Goal: Transaction & Acquisition: Purchase product/service

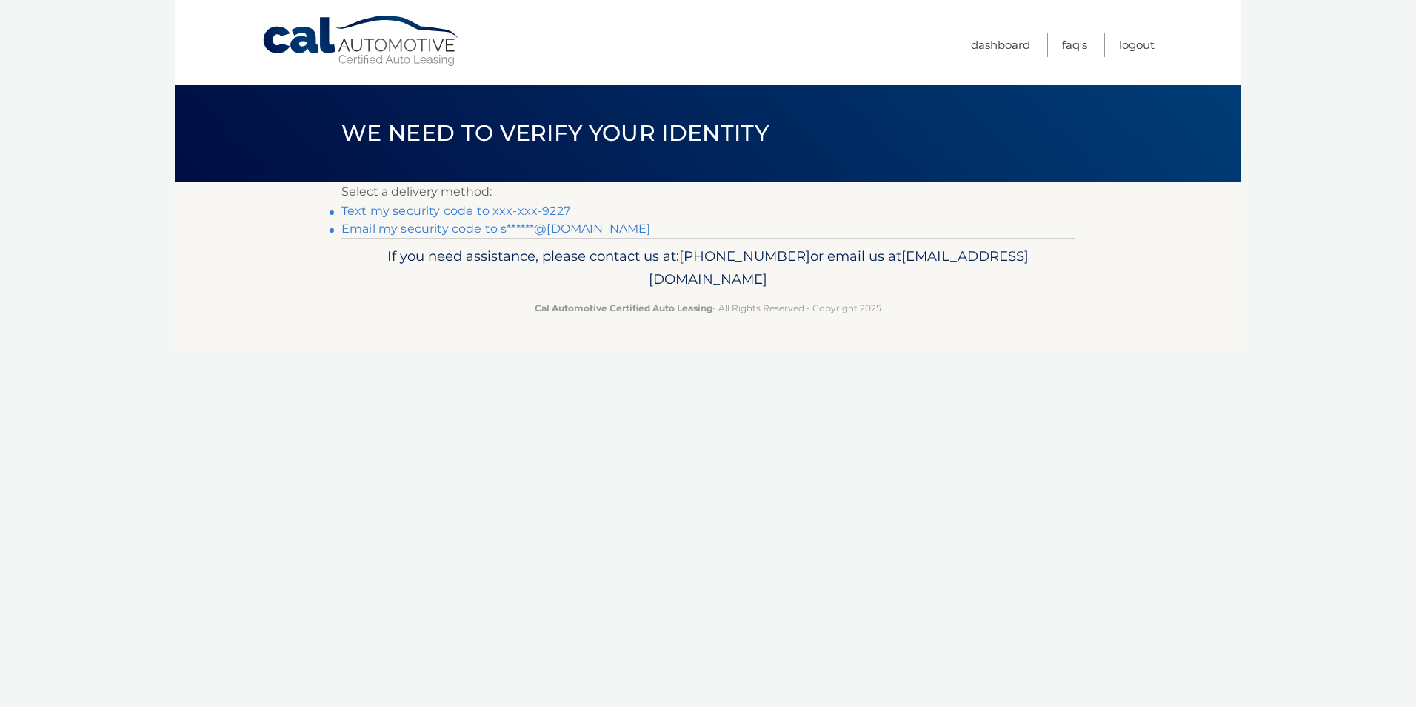
click at [529, 206] on link "Text my security code to xxx-xxx-9227" at bounding box center [455, 211] width 229 height 14
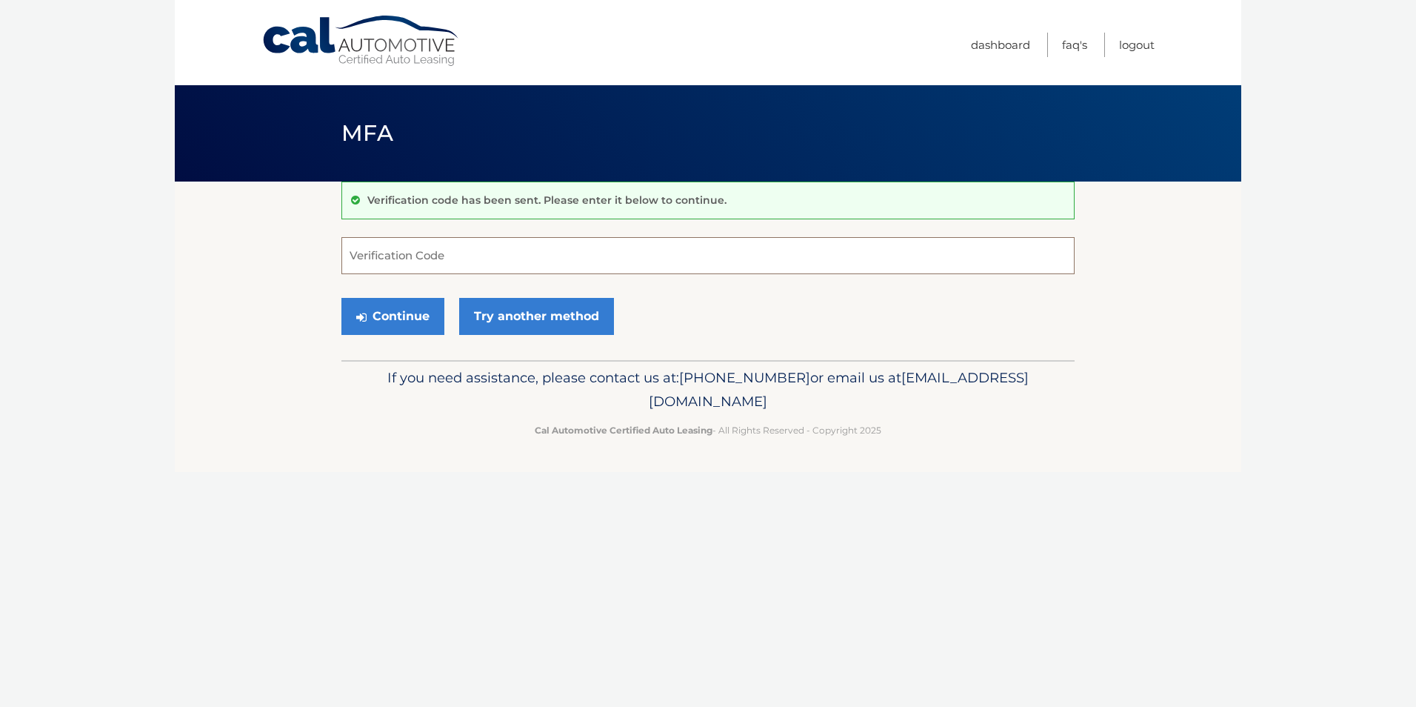
click at [480, 267] on input "Verification Code" at bounding box center [707, 255] width 733 height 37
type input "771462"
click at [393, 313] on button "Continue" at bounding box center [392, 316] width 103 height 37
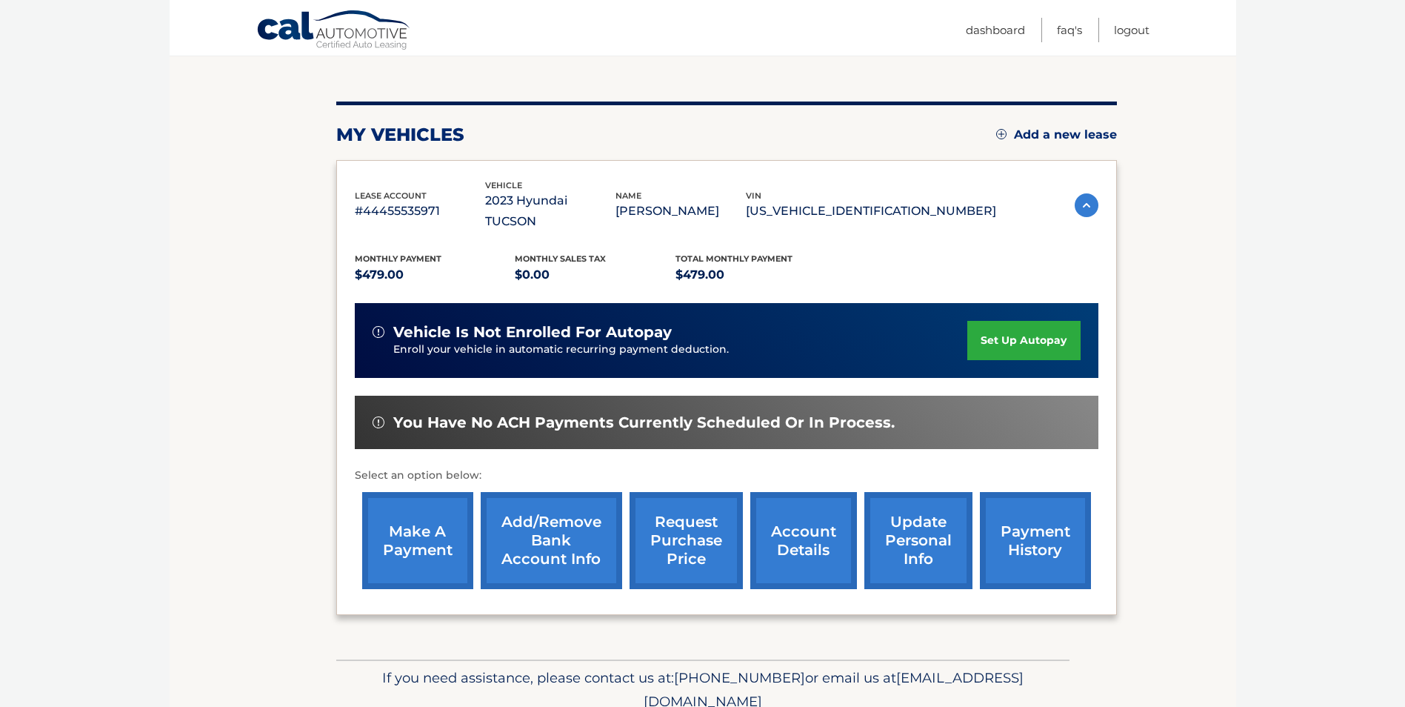
scroll to position [148, 0]
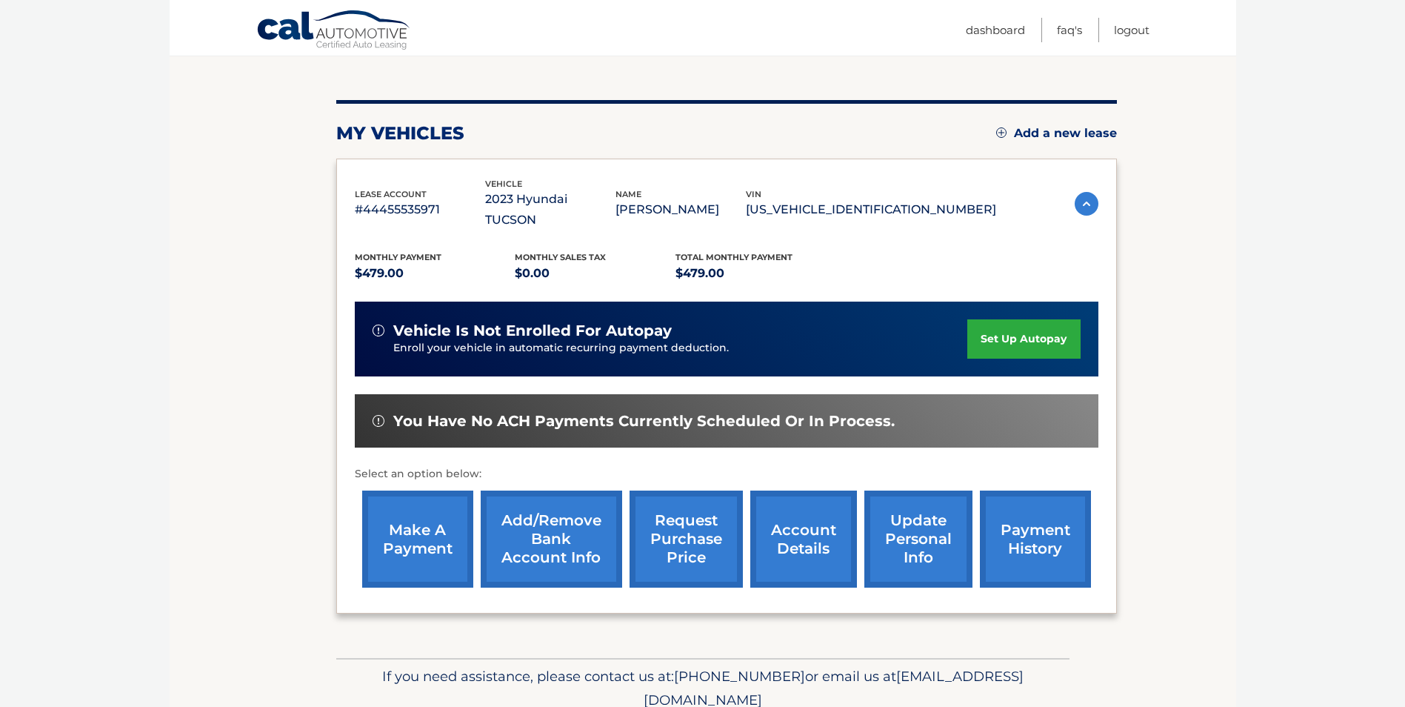
click at [413, 529] on link "make a payment" at bounding box center [417, 538] width 111 height 97
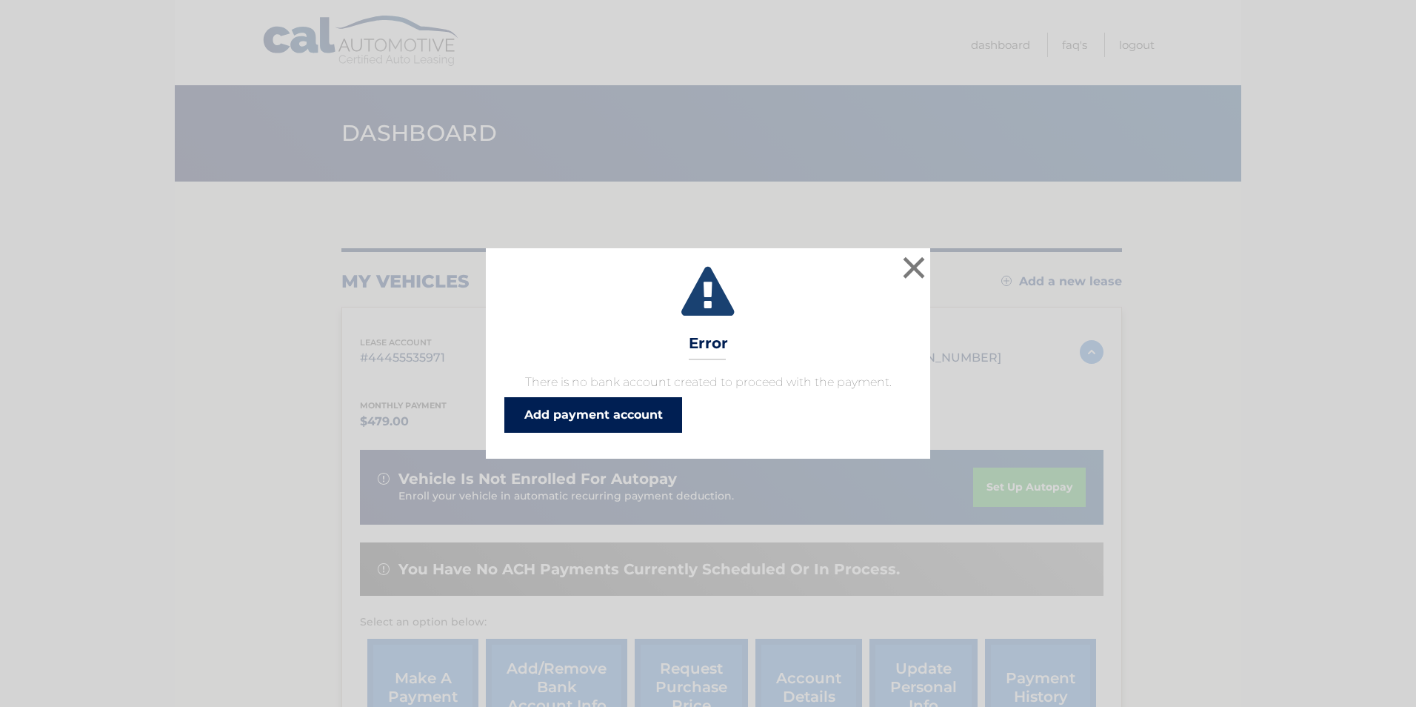
click at [579, 416] on link "Add payment account" at bounding box center [593, 415] width 178 height 36
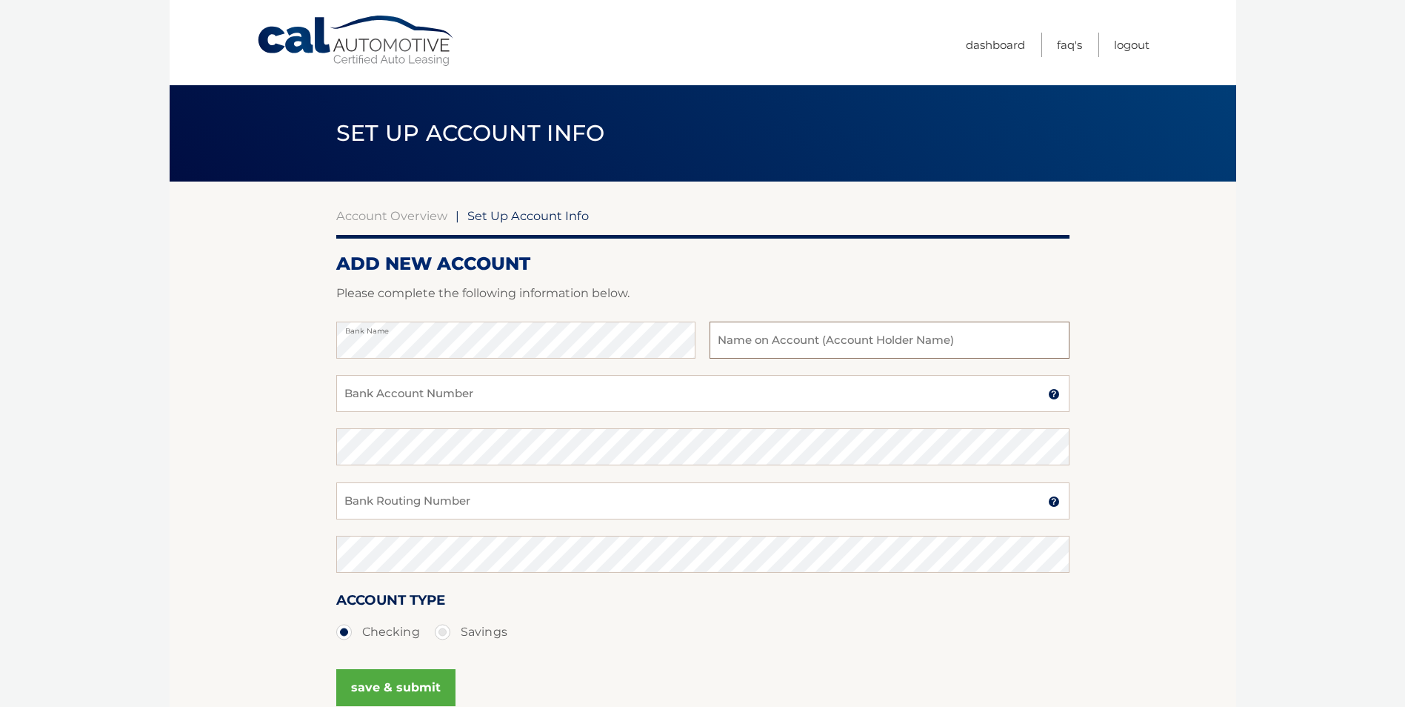
click at [737, 332] on input "text" at bounding box center [889, 339] width 359 height 37
type input "[PERSON_NAME]"
click at [389, 395] on input "Bank Account Number" at bounding box center [702, 393] width 733 height 37
click at [383, 398] on input "036293538" at bounding box center [702, 393] width 733 height 37
click at [416, 395] on input "0362934538" at bounding box center [702, 393] width 733 height 37
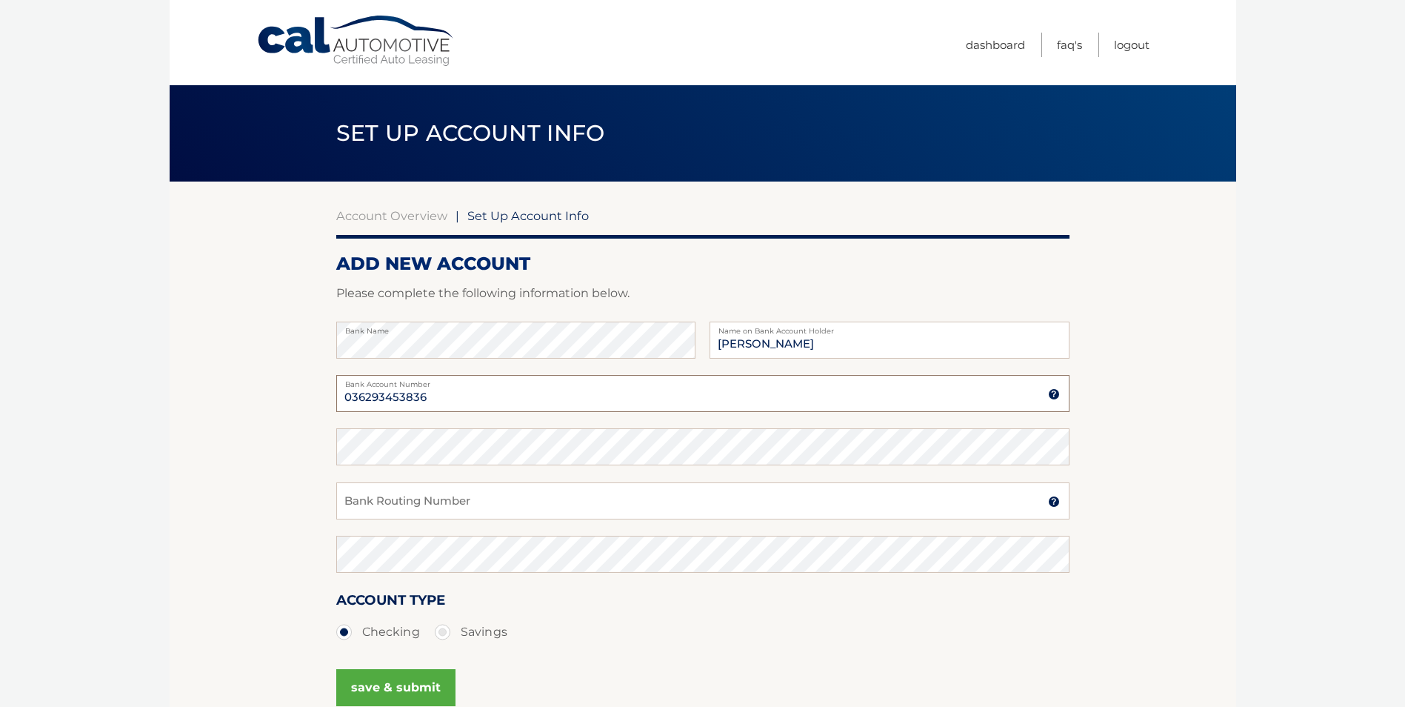
type input "036293453836"
click at [381, 499] on input "Bank Routing Number" at bounding box center [702, 500] width 733 height 37
type input "031176110"
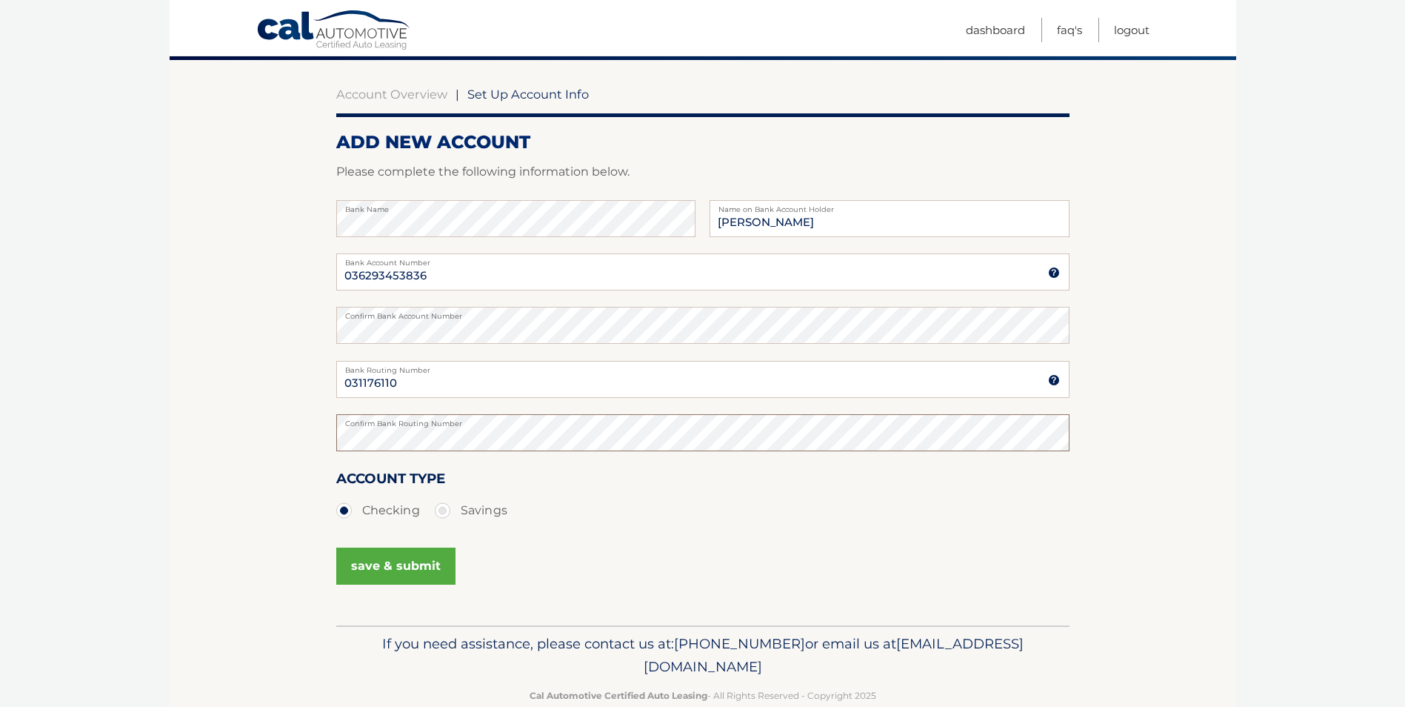
scroll to position [148, 0]
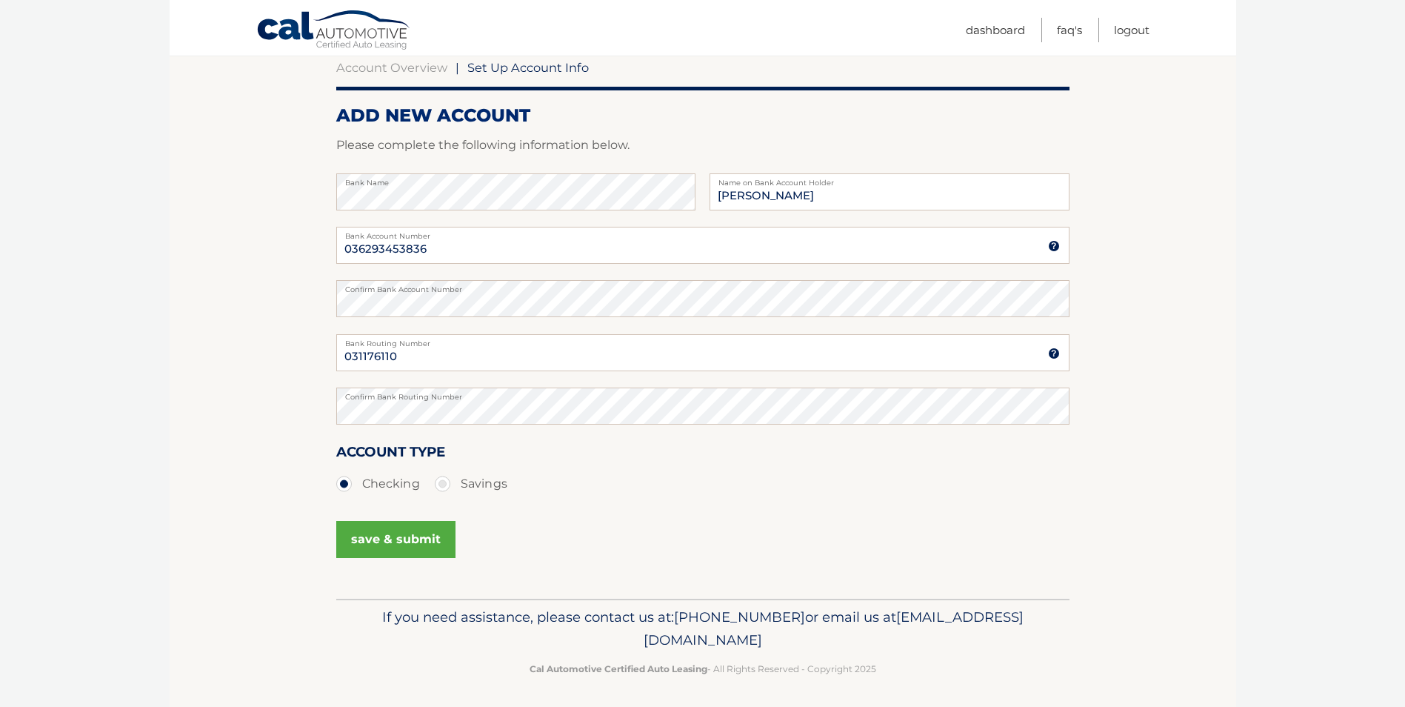
click at [401, 537] on button "save & submit" at bounding box center [395, 539] width 119 height 37
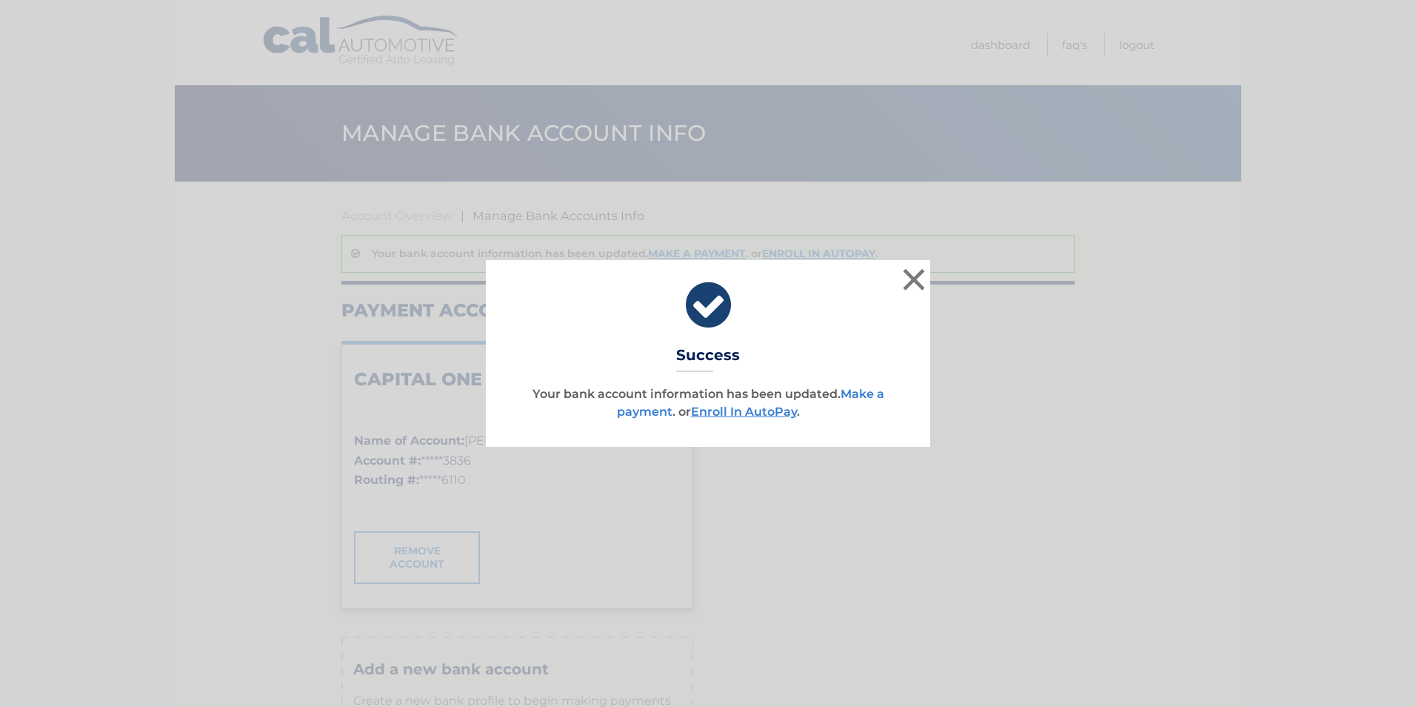
click at [867, 394] on link "Make a payment" at bounding box center [750, 403] width 267 height 32
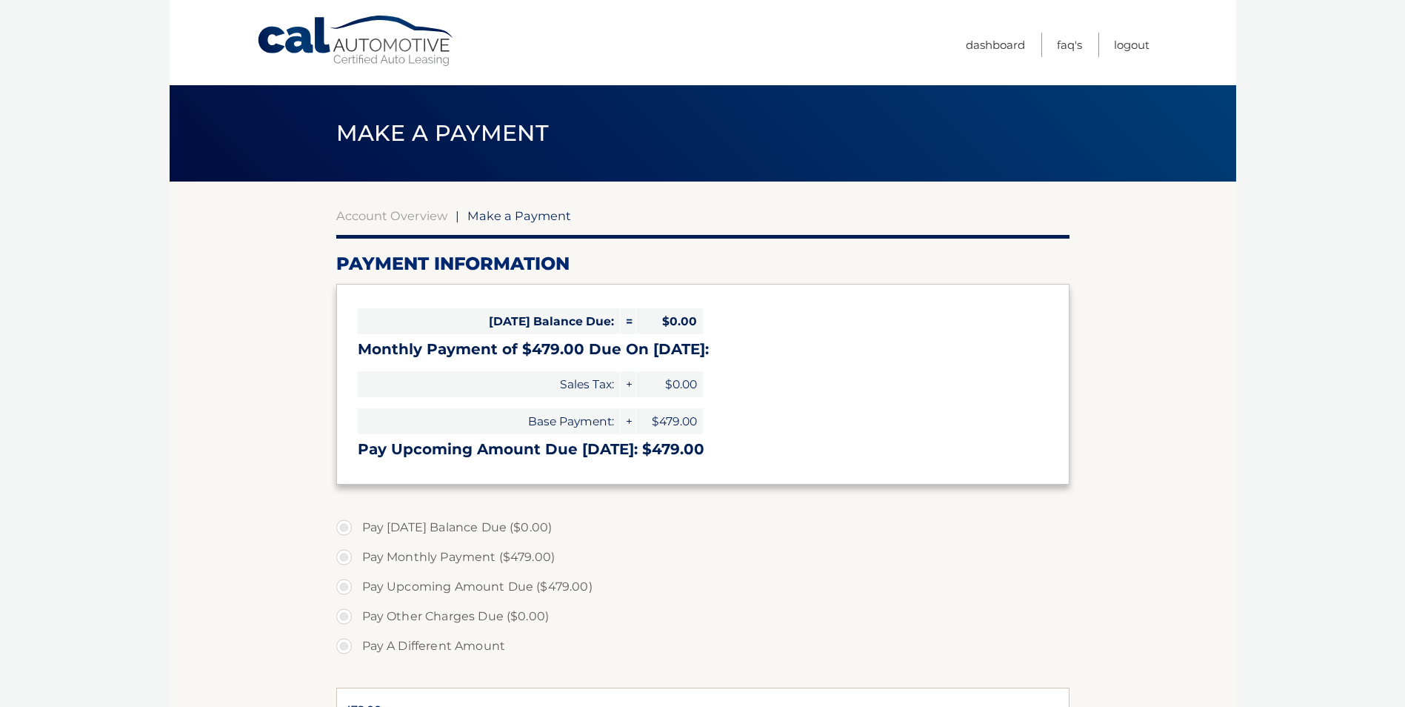
select select "ZDgzOWMxMzQtNWY2Ny00ZTY2LTk5MzEtMzc1ZDE0MGRkN2My"
click at [833, 588] on label "Pay Upcoming Amount Due ($479.00)" at bounding box center [702, 587] width 733 height 30
click at [357, 588] on input "Pay Upcoming Amount Due ($479.00)" at bounding box center [349, 584] width 15 height 24
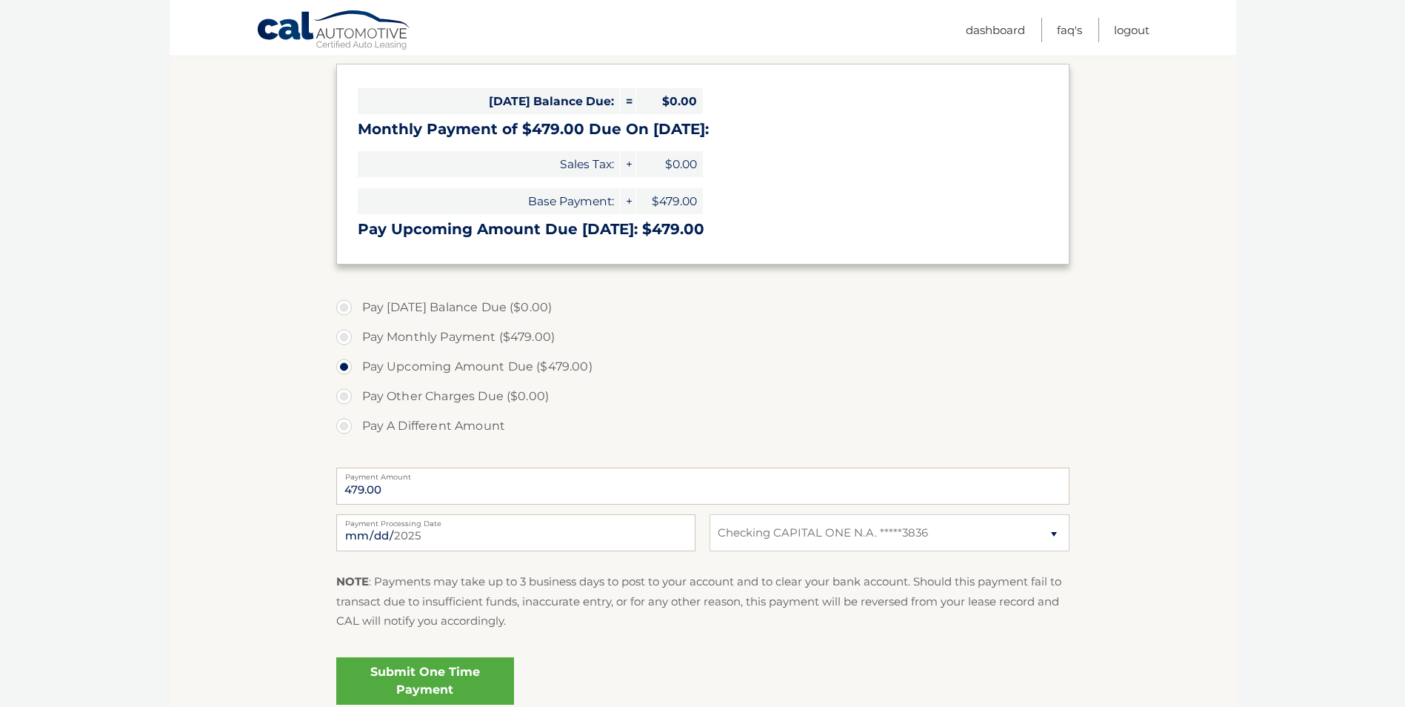
scroll to position [222, 0]
click at [344, 422] on label "Pay A Different Amount" at bounding box center [702, 424] width 733 height 30
click at [344, 422] on input "Pay A Different Amount" at bounding box center [349, 421] width 15 height 24
radio input "true"
click at [367, 485] on input "Payment Amount" at bounding box center [702, 483] width 733 height 37
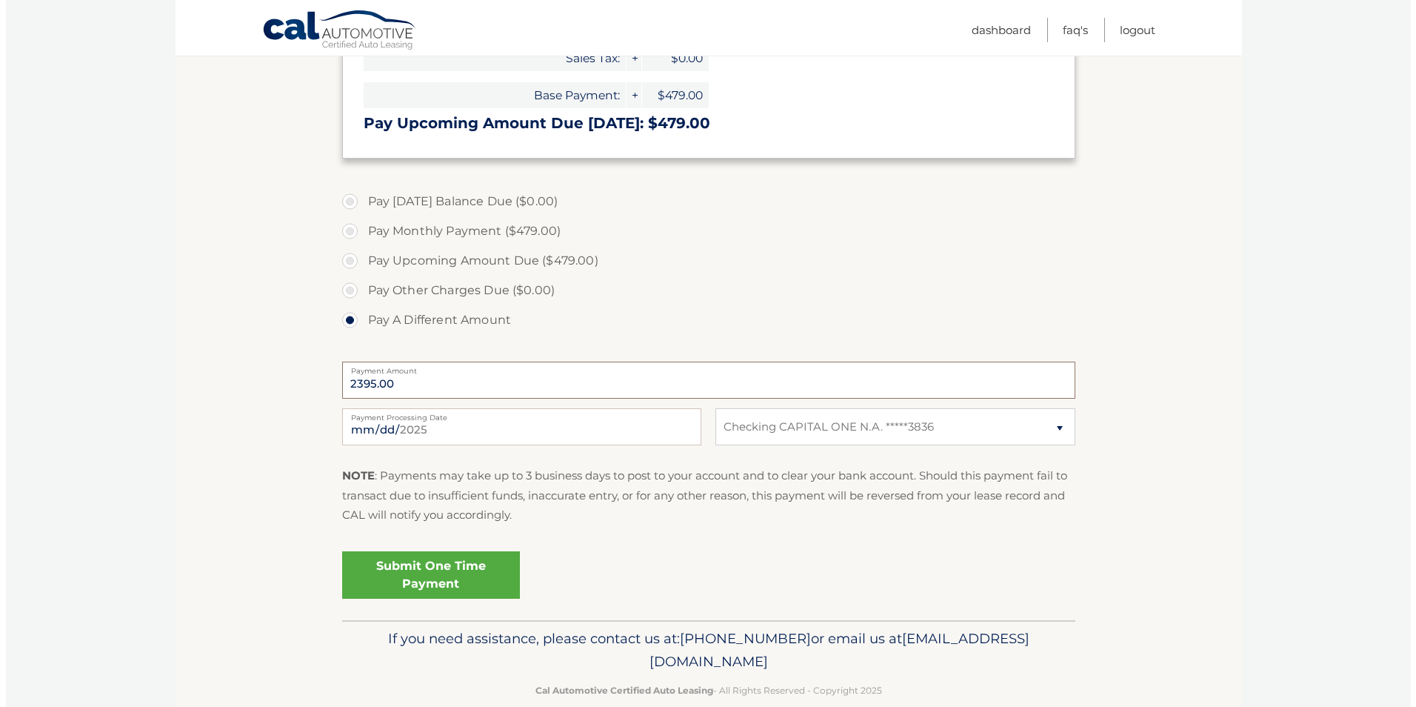
scroll to position [352, 0]
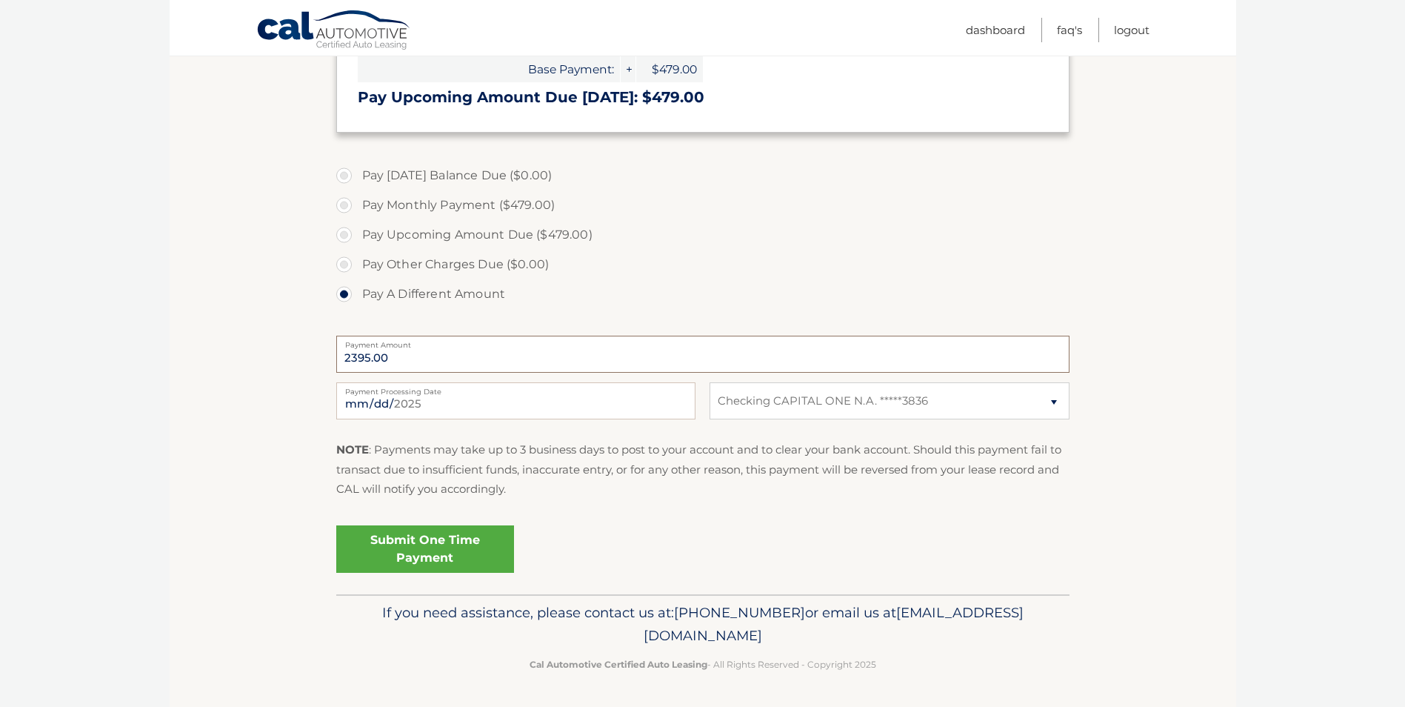
type input "2395.00"
click at [425, 558] on link "Submit One Time Payment" at bounding box center [425, 548] width 178 height 47
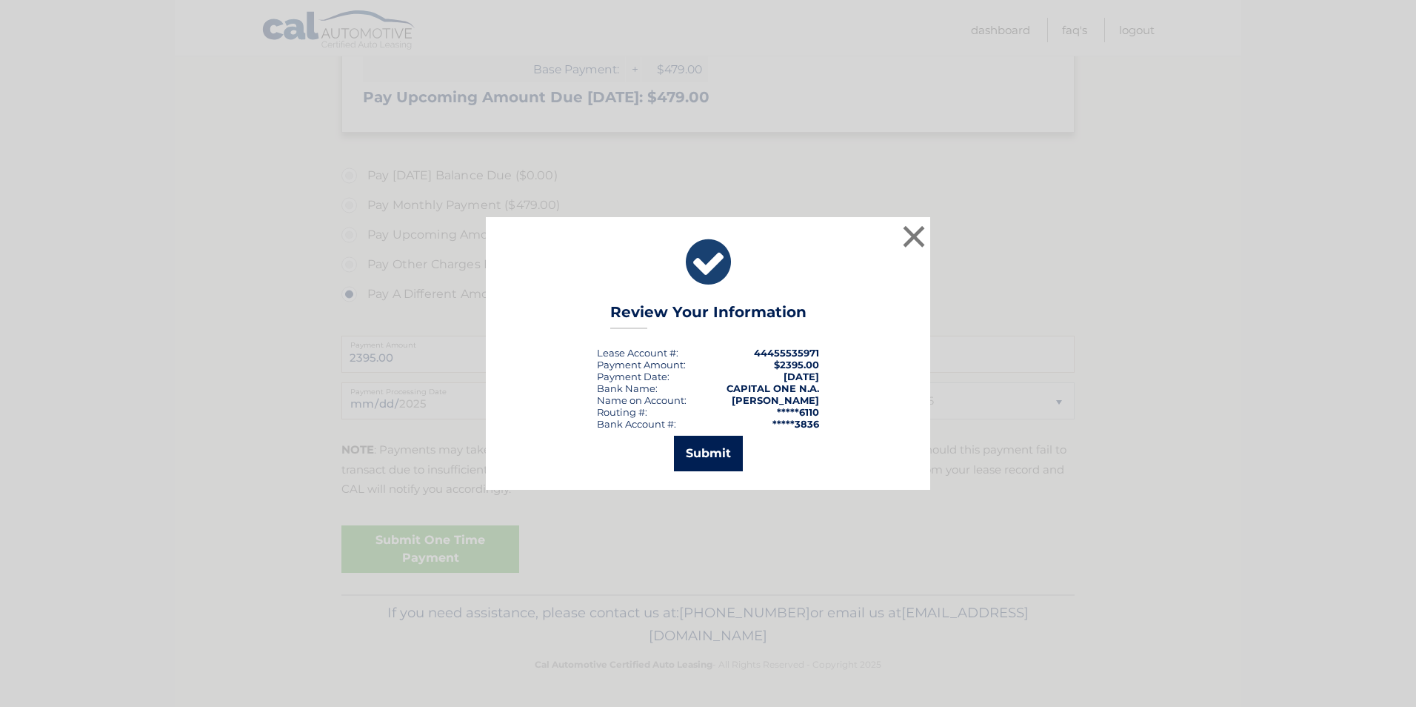
click at [720, 449] on button "Submit" at bounding box center [708, 454] width 69 height 36
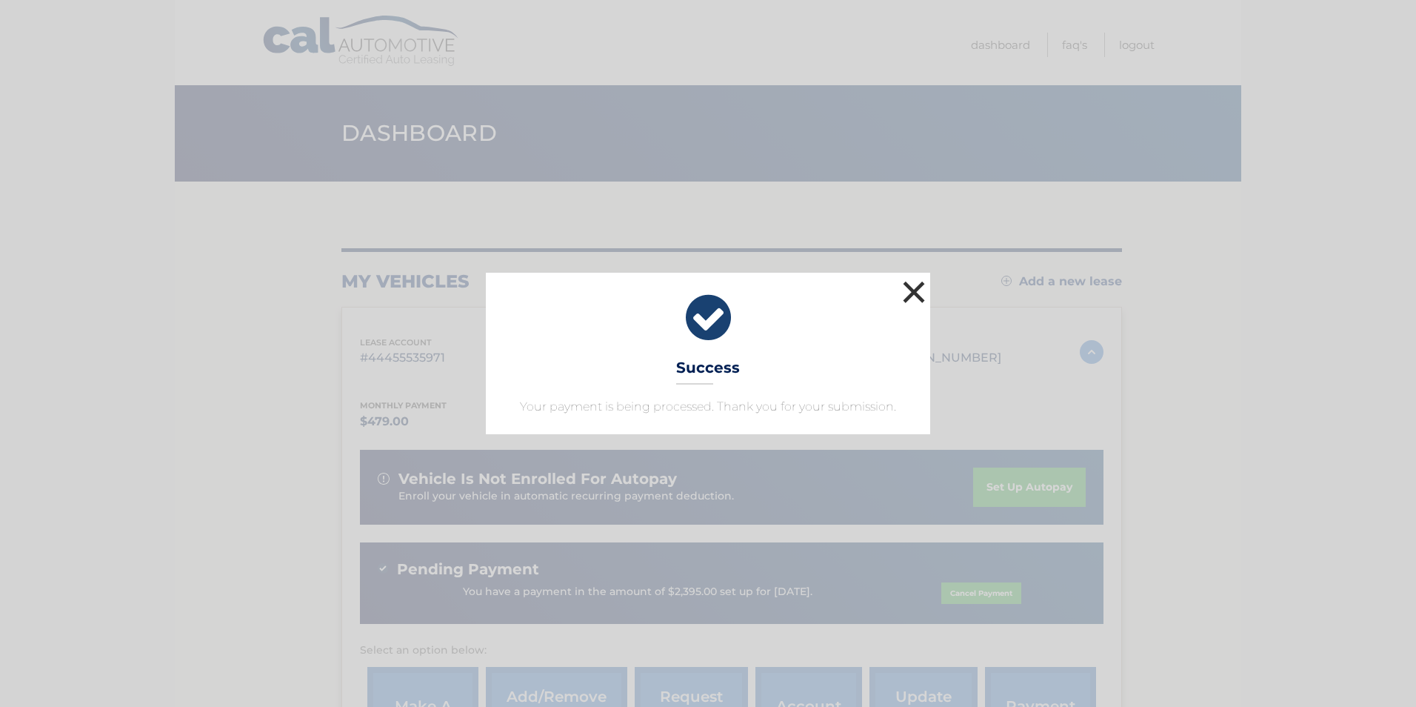
click at [905, 296] on button "×" at bounding box center [914, 292] width 30 height 30
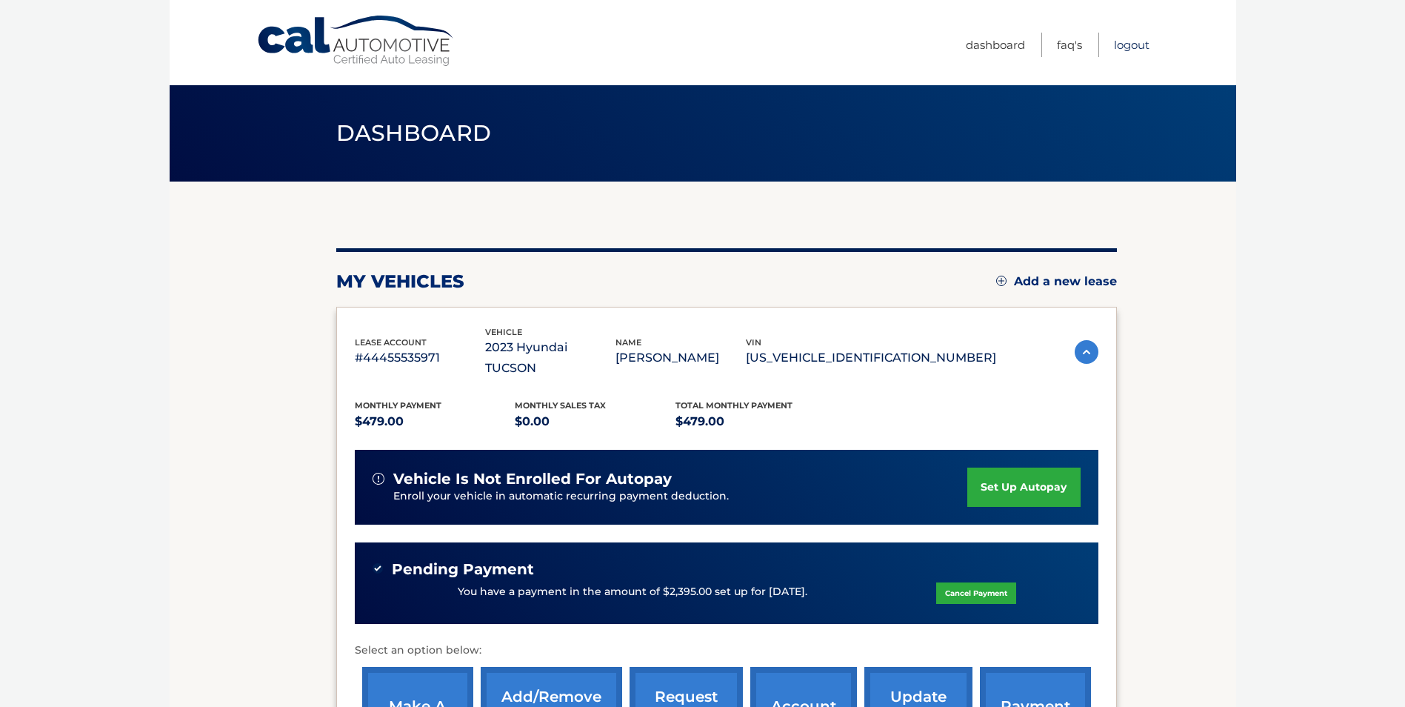
click at [1144, 42] on link "Logout" at bounding box center [1132, 45] width 36 height 24
